Goal: Task Accomplishment & Management: Manage account settings

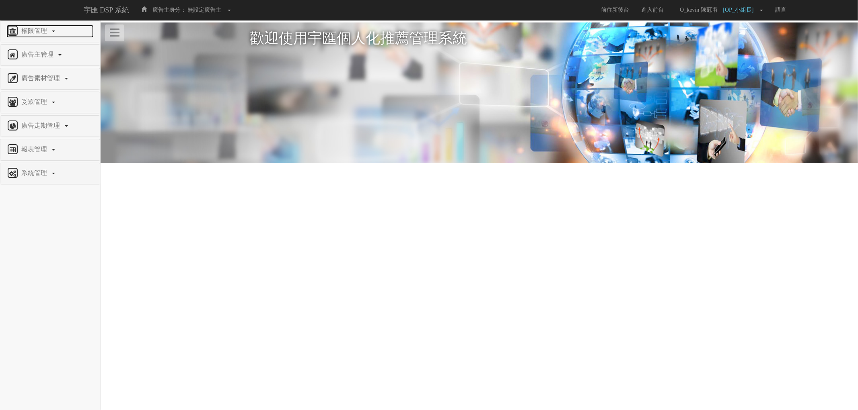
click at [55, 29] on link "權限管理" at bounding box center [49, 31] width 87 height 13
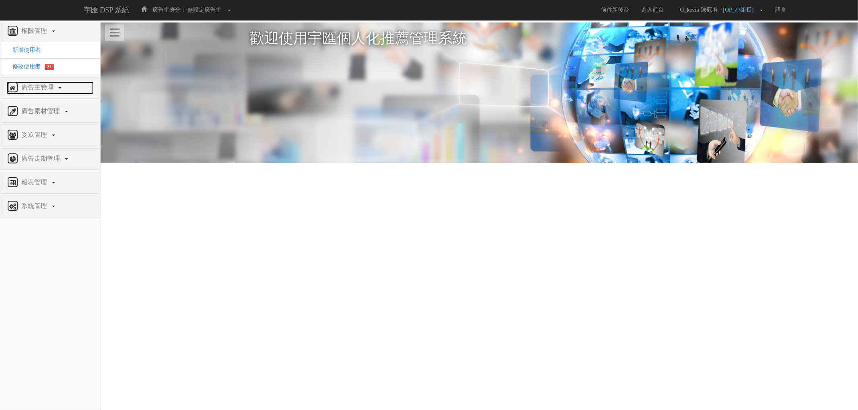
click at [51, 85] on span "廣告主管理" at bounding box center [38, 87] width 38 height 7
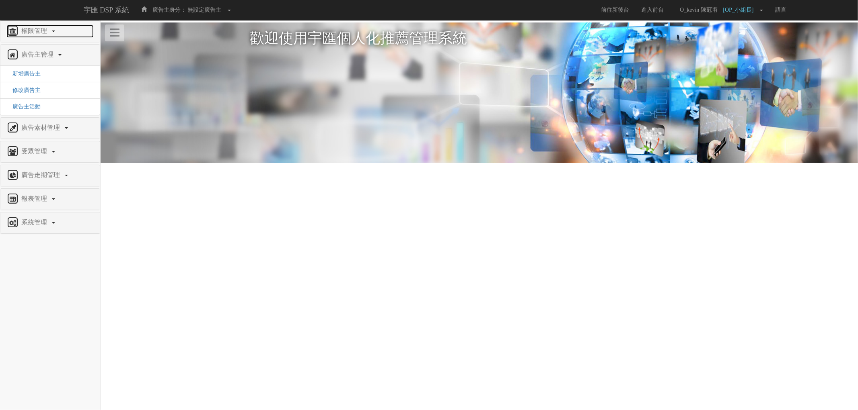
drag, startPoint x: 31, startPoint y: 74, endPoint x: 43, endPoint y: 33, distance: 43.0
click at [43, 33] on span "權限管理" at bounding box center [35, 30] width 32 height 7
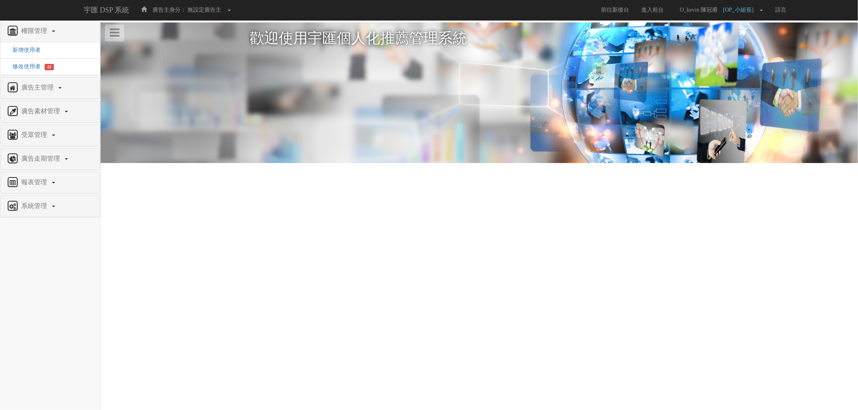
click at [29, 70] on li "修改使用者 22" at bounding box center [49, 66] width 99 height 16
drag, startPoint x: 30, startPoint y: 67, endPoint x: 14, endPoint y: 64, distance: 15.5
click at [14, 64] on span "修改使用者" at bounding box center [23, 67] width 34 height 6
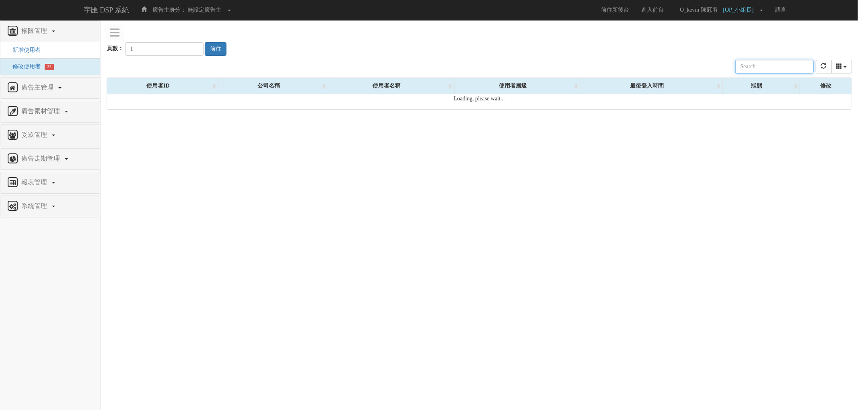
click at [777, 64] on input "text" at bounding box center [774, 67] width 78 height 14
type input "ㄍ"
type input "liw"
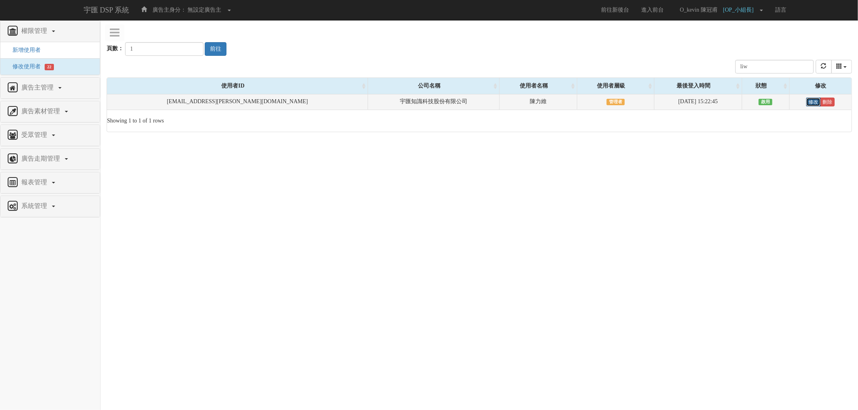
click at [806, 99] on link "修改" at bounding box center [813, 102] width 14 height 9
click at [806, 98] on link "修改" at bounding box center [813, 102] width 14 height 9
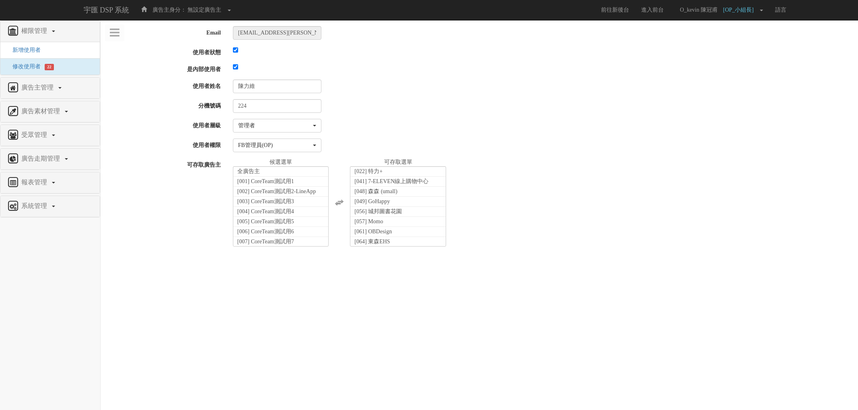
select select "Manager"
select select "16"
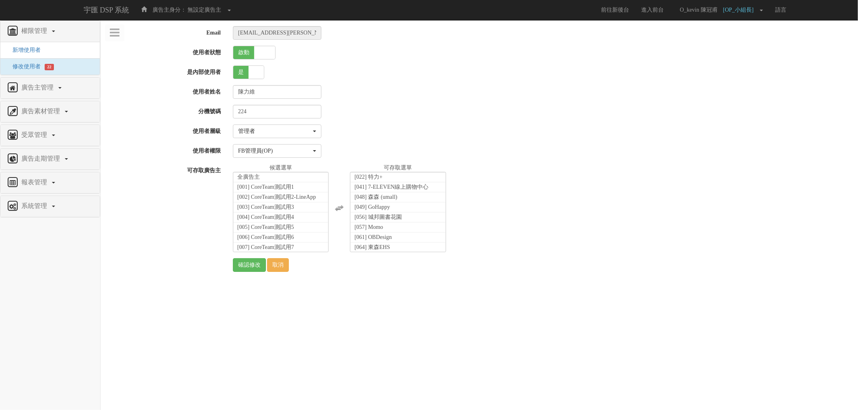
click at [448, 118] on div "224" at bounding box center [542, 112] width 631 height 14
click at [288, 214] on span "[1631] 聯華食品 萬歲牌" at bounding box center [265, 211] width 57 height 6
click at [252, 264] on input "確認修改" at bounding box center [249, 265] width 33 height 14
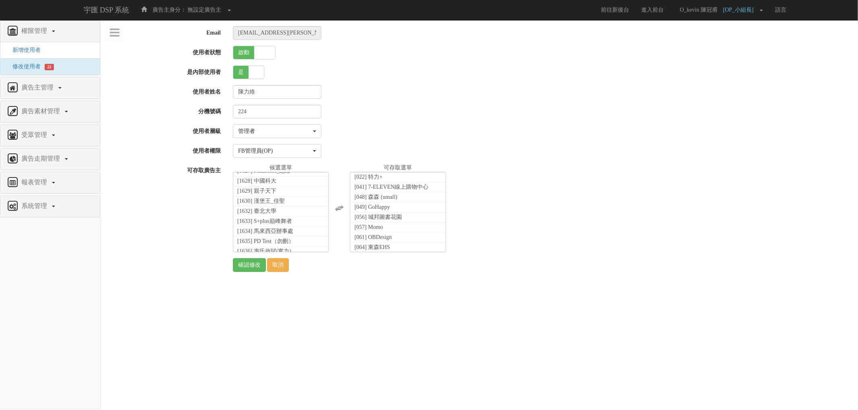
scroll to position [15961, 0]
click at [270, 171] on span "[1743] 源豐行" at bounding box center [253, 168] width 33 height 6
click at [249, 266] on input "確認修改" at bounding box center [249, 265] width 33 height 14
